Goal: Transaction & Acquisition: Subscribe to service/newsletter

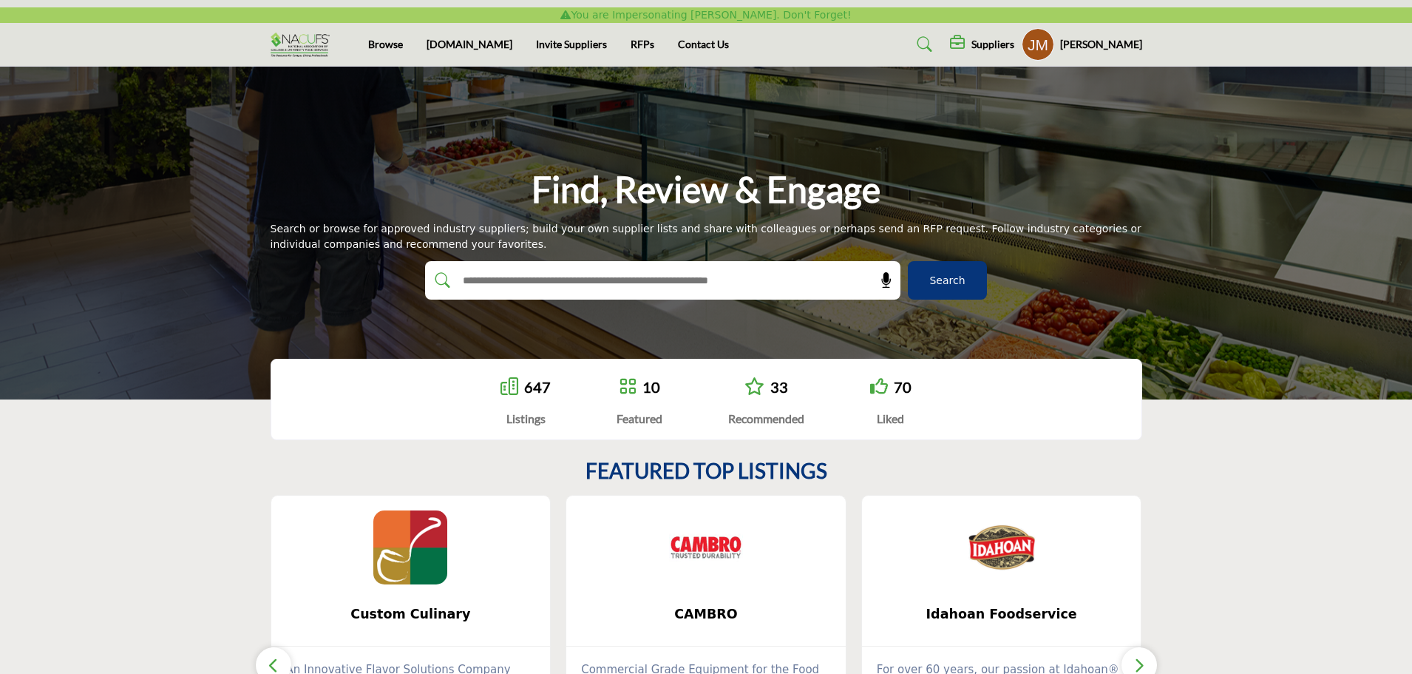
click at [966, 46] on icon at bounding box center [959, 42] width 18 height 15
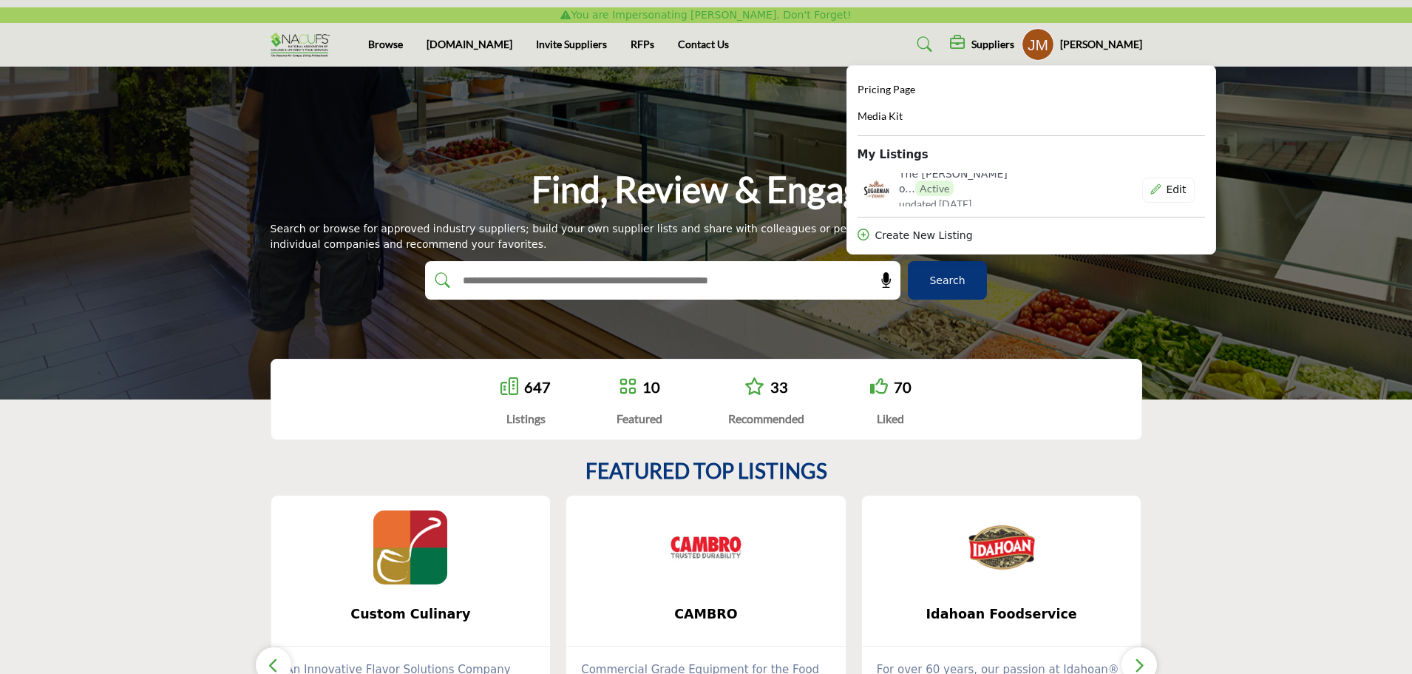
click at [1327, 534] on section "FEATURED TOP LISTINGS Custom Culinary ... View More" at bounding box center [706, 639] width 1412 height 421
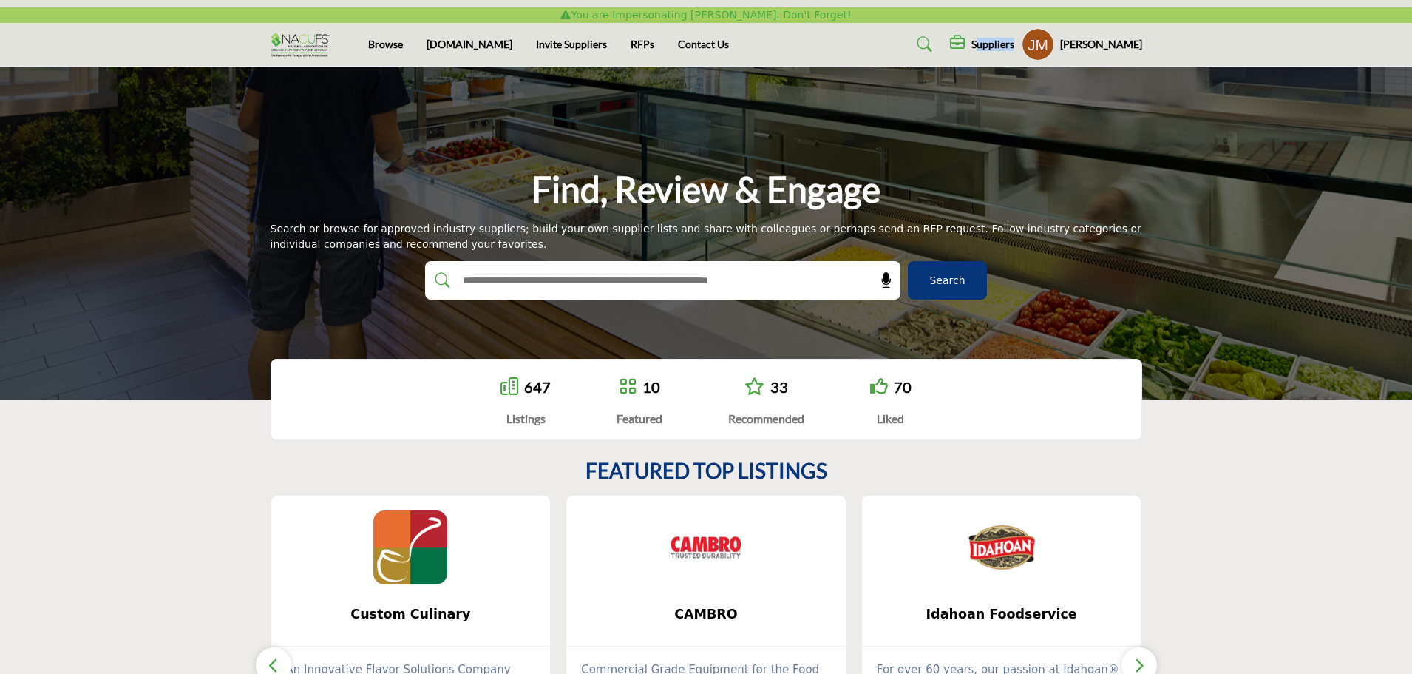
click at [987, 52] on div "Suppliers Pricing Page Media Kit" at bounding box center [1046, 44] width 192 height 33
click at [983, 44] on div "Suppliers" at bounding box center [982, 44] width 64 height 18
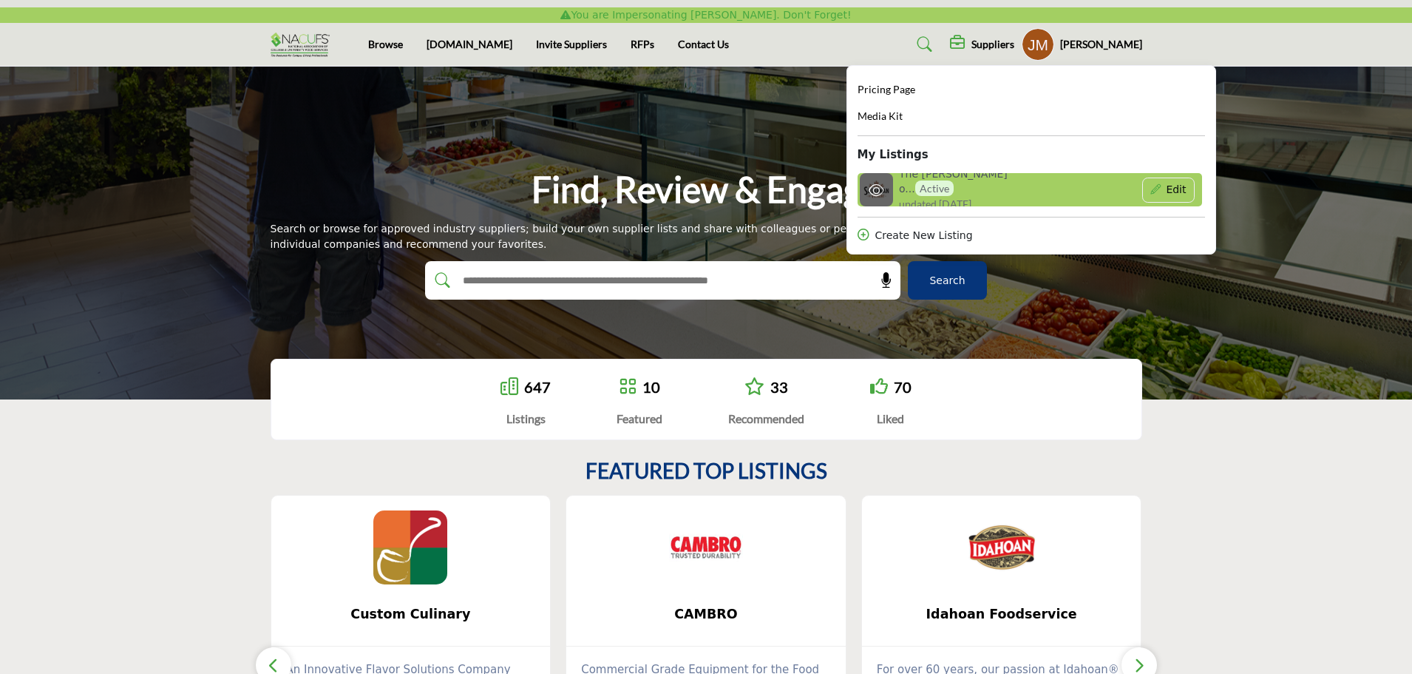
click at [927, 186] on h6 "The Sugarman o... Active" at bounding box center [968, 182] width 138 height 28
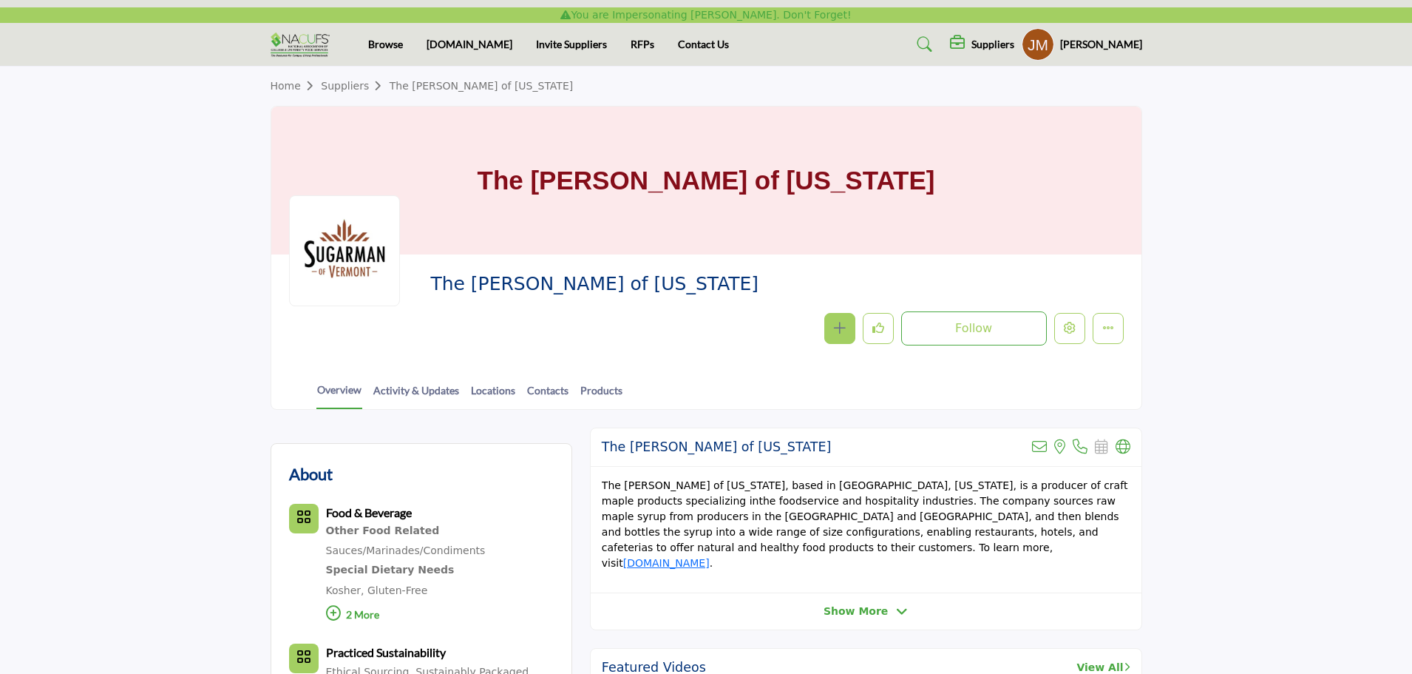
click at [993, 47] on h5 "Suppliers" at bounding box center [993, 44] width 43 height 13
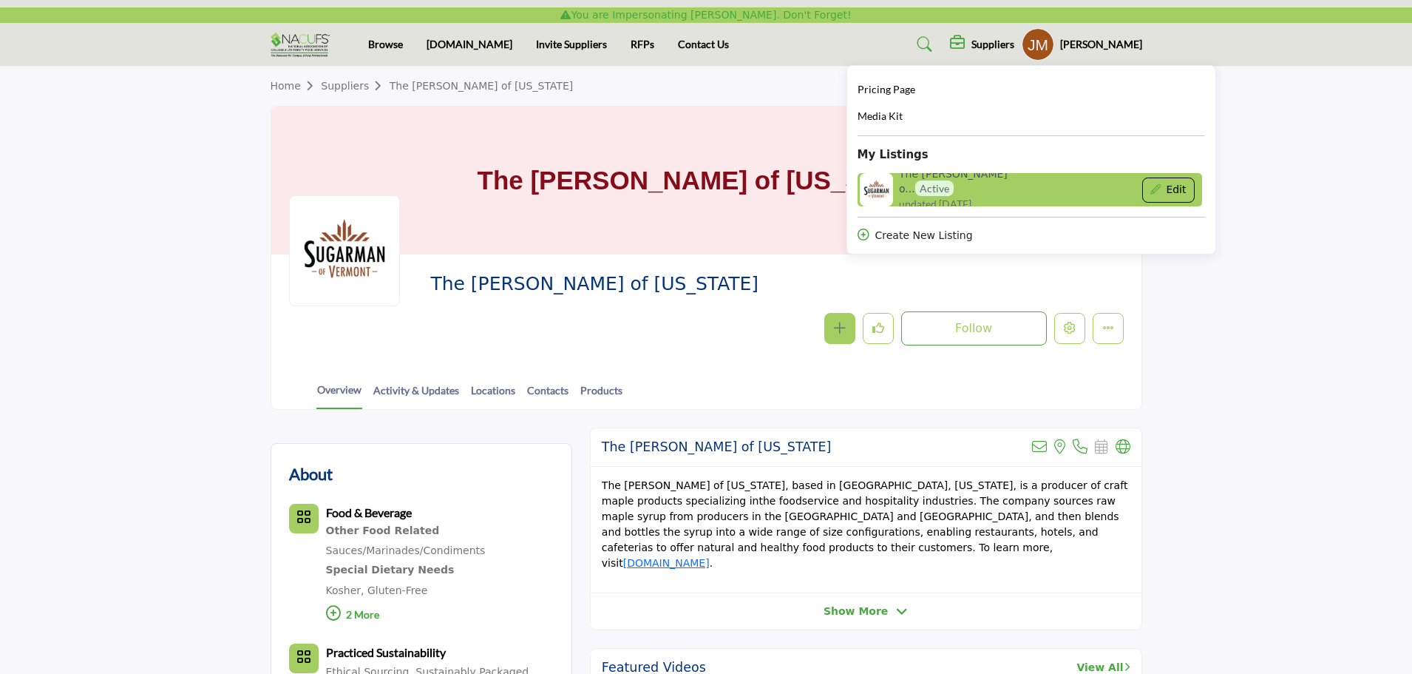
click at [1175, 194] on button "Edit" at bounding box center [1168, 189] width 52 height 25
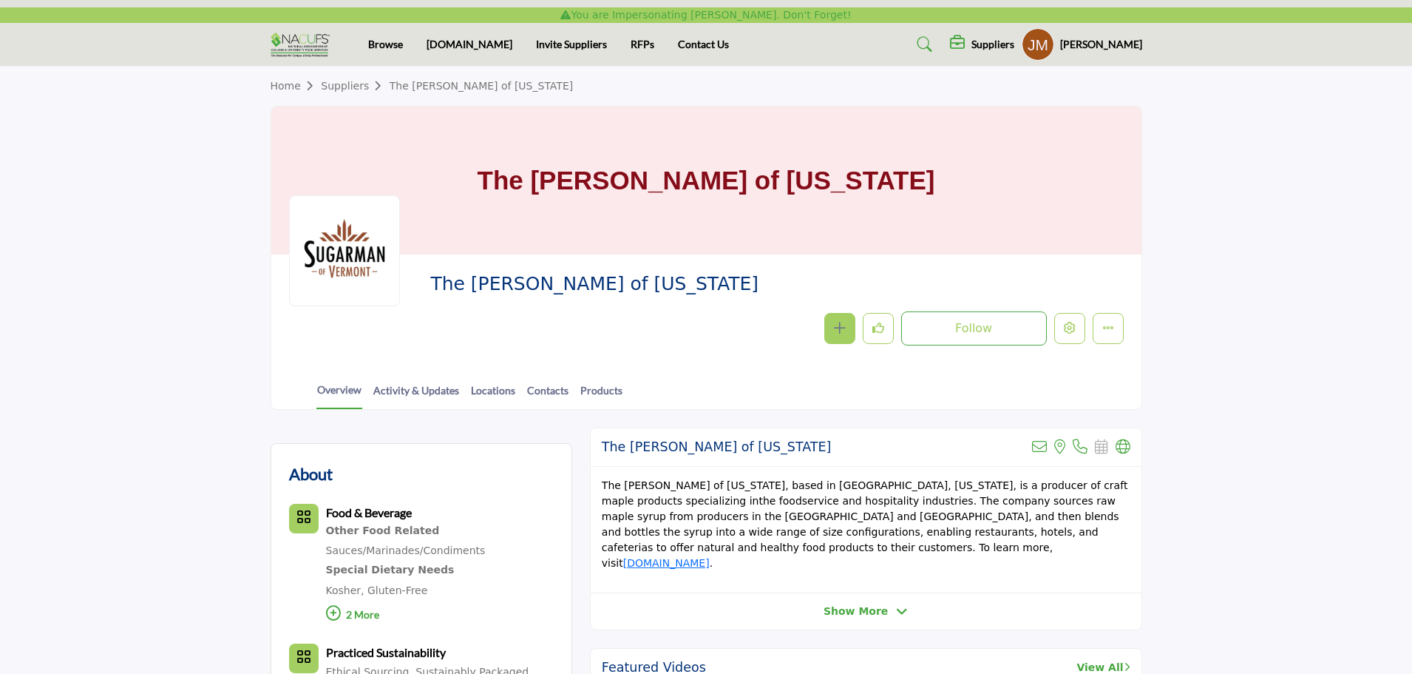
click at [1085, 337] on div "Follow Following Message Recommend Add to My Suppliers Phone Number Claim Listi…" at bounding box center [881, 328] width 485 height 34
click at [1068, 332] on icon "Edit company" at bounding box center [1070, 328] width 12 height 12
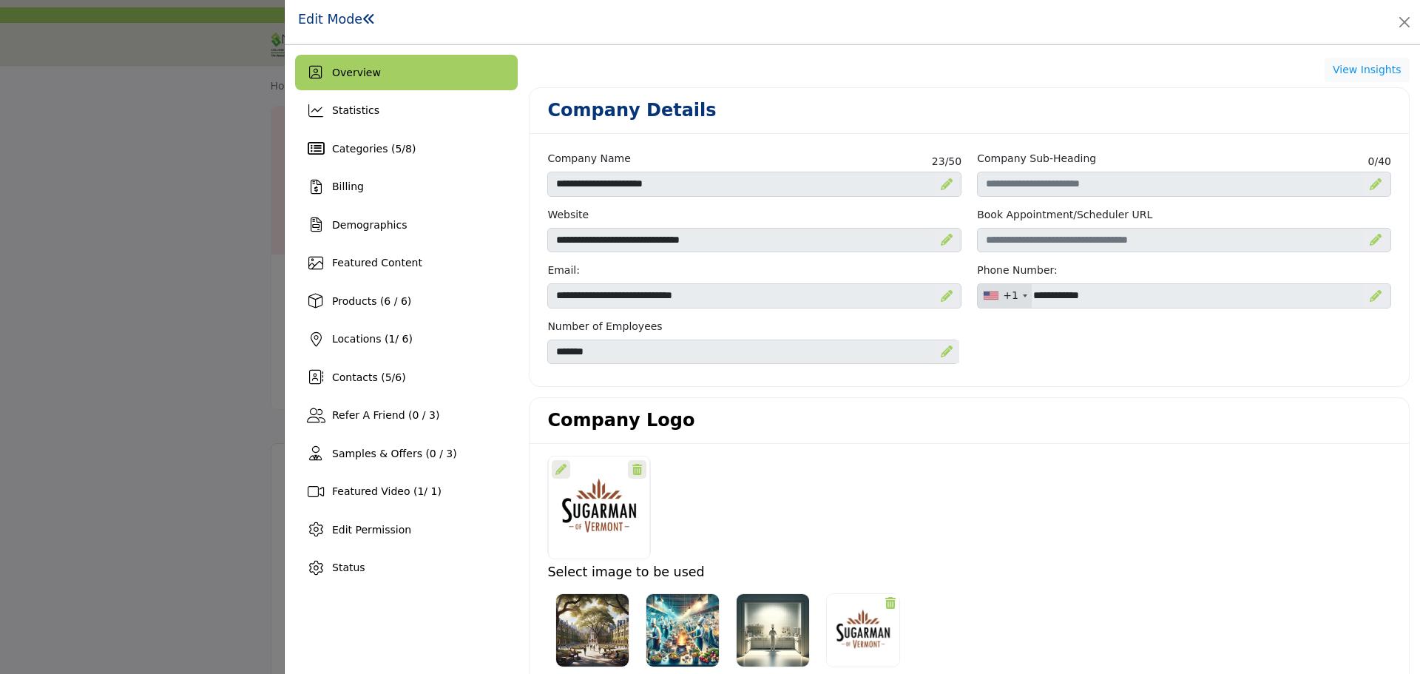
drag, startPoint x: 356, startPoint y: 199, endPoint x: 237, endPoint y: 212, distance: 119.1
click at [356, 199] on div "Billing" at bounding box center [406, 186] width 223 height 35
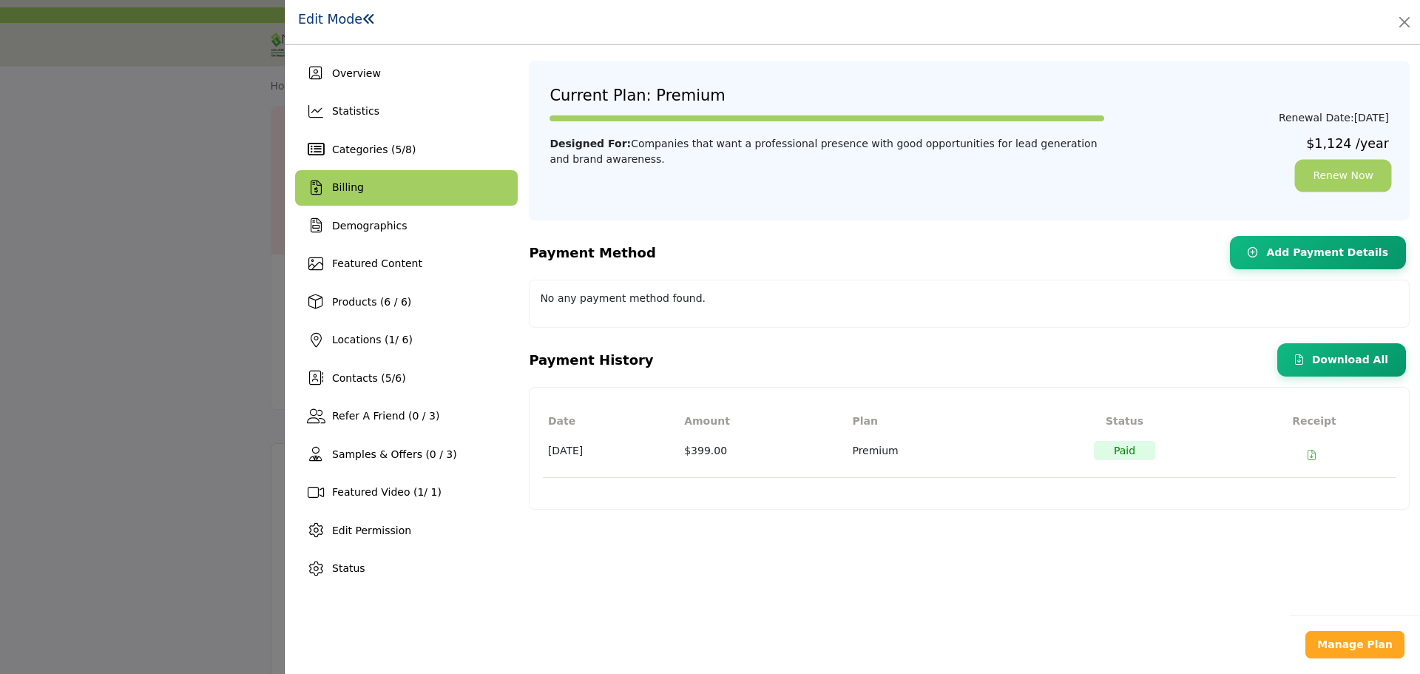
click at [1368, 169] on link "Renew Now" at bounding box center [1343, 175] width 92 height 27
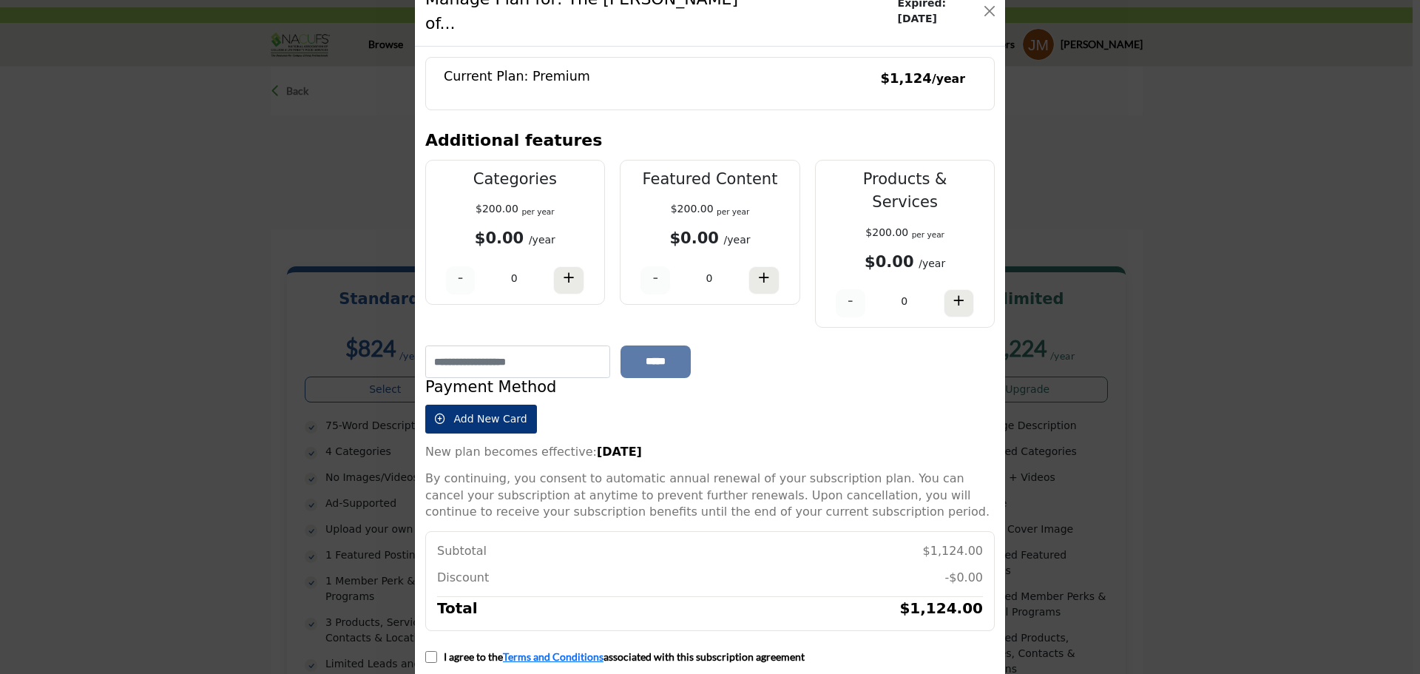
scroll to position [61, 0]
